Goal: Browse casually

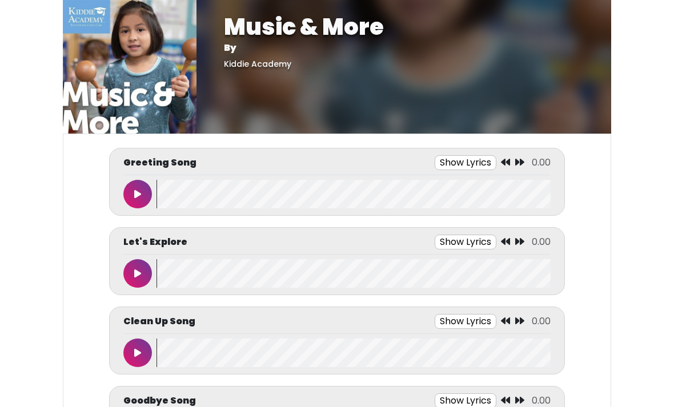
click at [148, 182] on div at bounding box center [139, 194] width 33 height 29
click at [135, 190] on icon at bounding box center [137, 194] width 7 height 9
click at [128, 191] on button at bounding box center [137, 194] width 29 height 29
click at [146, 274] on button at bounding box center [137, 273] width 29 height 29
click at [144, 280] on button at bounding box center [137, 273] width 29 height 29
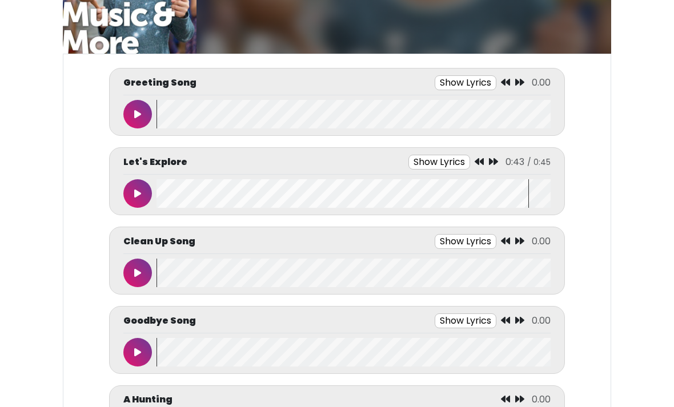
scroll to position [80, 0]
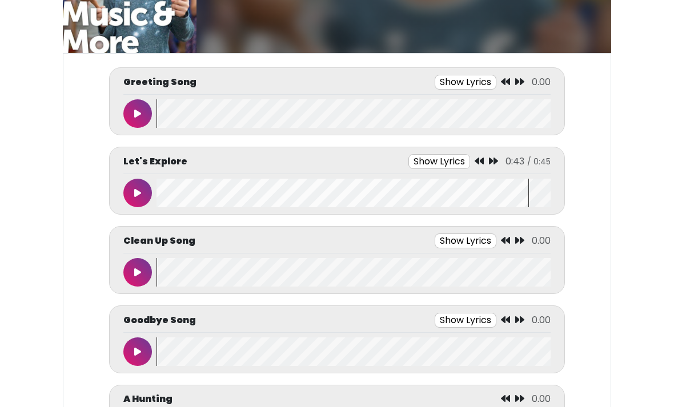
click at [128, 278] on button at bounding box center [137, 273] width 29 height 29
click at [131, 268] on button at bounding box center [137, 272] width 29 height 29
click at [124, 348] on button at bounding box center [137, 351] width 29 height 29
click at [135, 353] on icon at bounding box center [138, 351] width 6 height 9
